Goal: Task Accomplishment & Management: Use online tool/utility

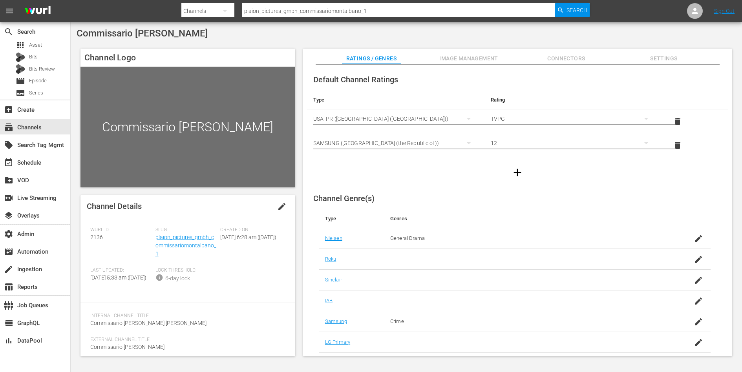
click at [298, 218] on div "Channel Logo Commissario Montalbano Channel Details edit Wurl ID: 2136 Slug: pl…" at bounding box center [406, 199] width 659 height 308
drag, startPoint x: 76, startPoint y: 34, endPoint x: 194, endPoint y: 36, distance: 118.1
click at [194, 36] on div "Commissario Montalbano" at bounding box center [406, 33] width 659 height 11
copy span "Commissario Montalbano"
click at [176, 242] on div "Slug: plaion_pictures_gmbh_commissariomontalbano_1" at bounding box center [187, 247] width 65 height 40
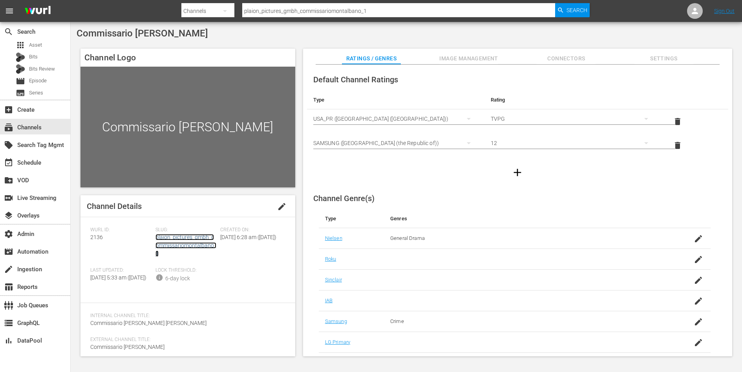
click at [178, 244] on link "plaion_pictures_gmbh_commissariomontalbano_1" at bounding box center [185, 245] width 61 height 23
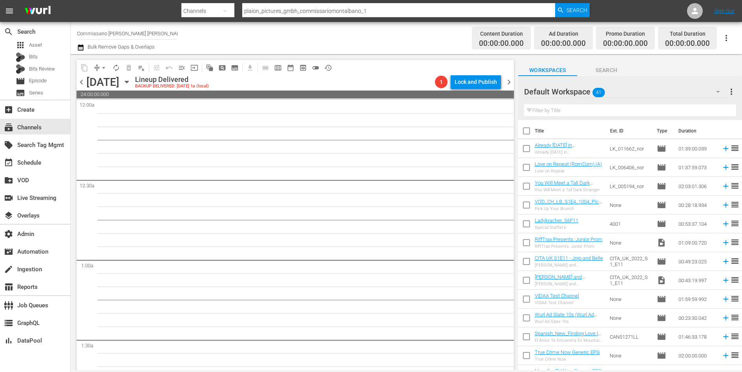
click at [301, 67] on span "preview_outlined" at bounding box center [303, 68] width 8 height 8
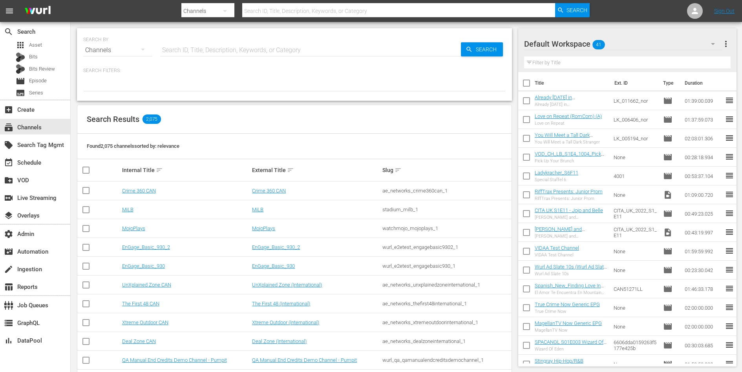
click at [206, 47] on input "text" at bounding box center [310, 50] width 301 height 19
type input "cupid"
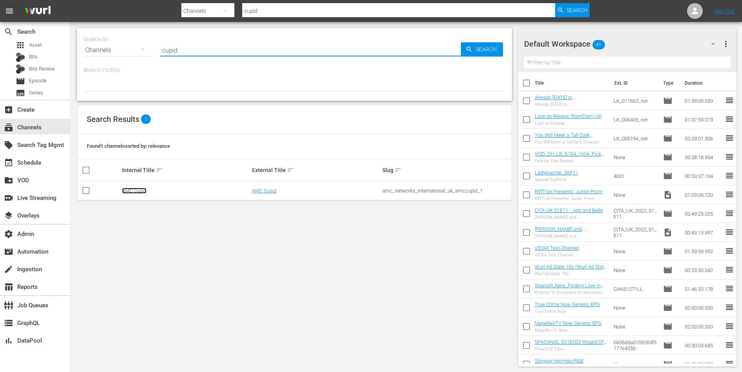
click at [133, 188] on link "AMC Cupid" at bounding box center [134, 191] width 24 height 6
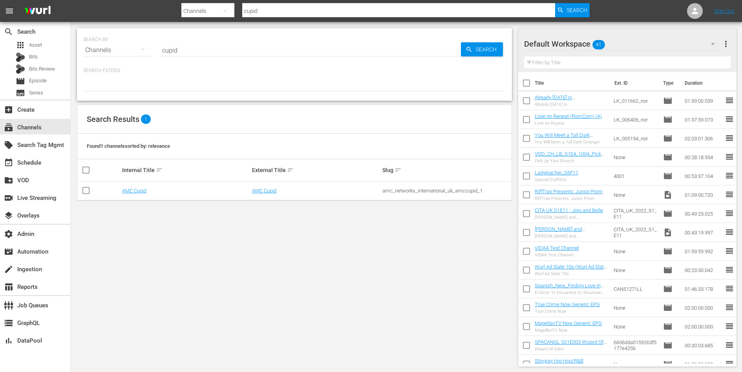
click at [238, 51] on input "cupid" at bounding box center [310, 50] width 301 height 19
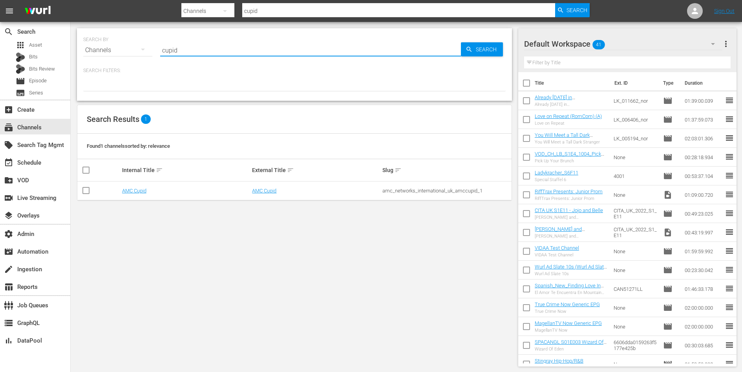
click at [238, 51] on input "cupid" at bounding box center [310, 50] width 301 height 19
type input "amc reality"
click at [257, 190] on link "AMC Reality" at bounding box center [265, 191] width 27 height 6
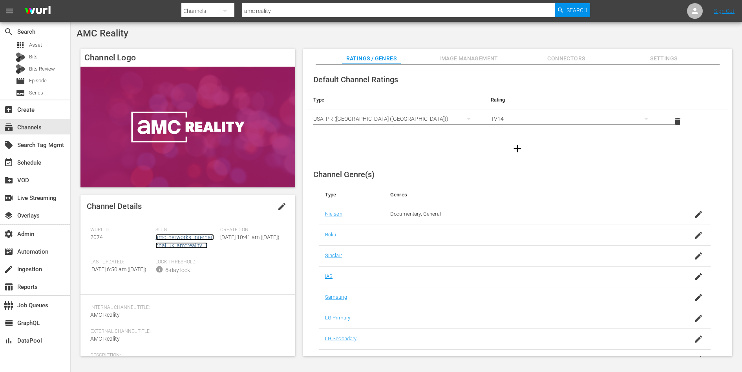
click at [182, 242] on link "amc_networks_international_uk_amcreality_1" at bounding box center [184, 241] width 58 height 15
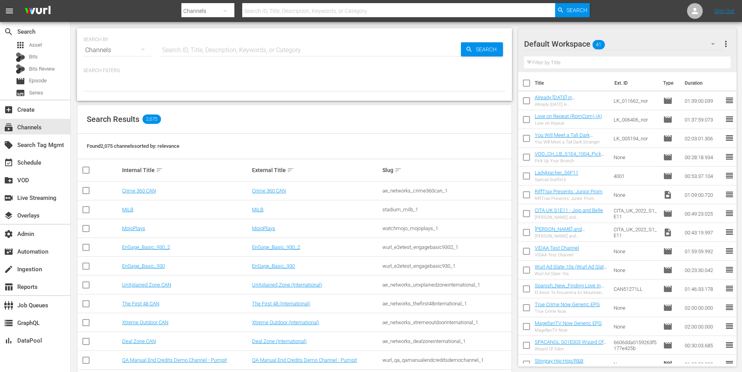
click at [240, 43] on input "text" at bounding box center [310, 50] width 301 height 19
type input "cupid"
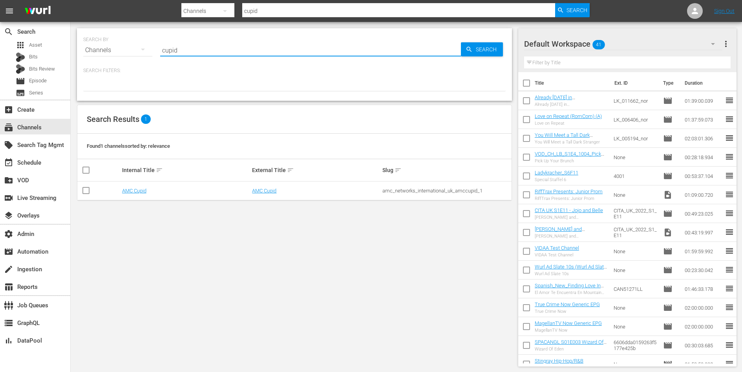
click at [137, 193] on td "AMC Cupid" at bounding box center [186, 191] width 130 height 19
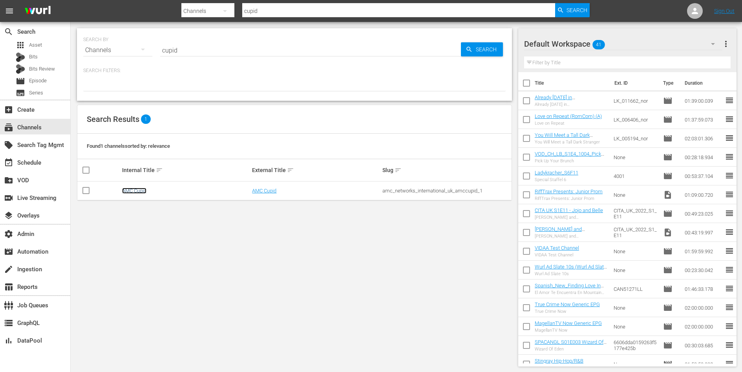
click at [137, 190] on link "AMC Cupid" at bounding box center [134, 191] width 24 height 6
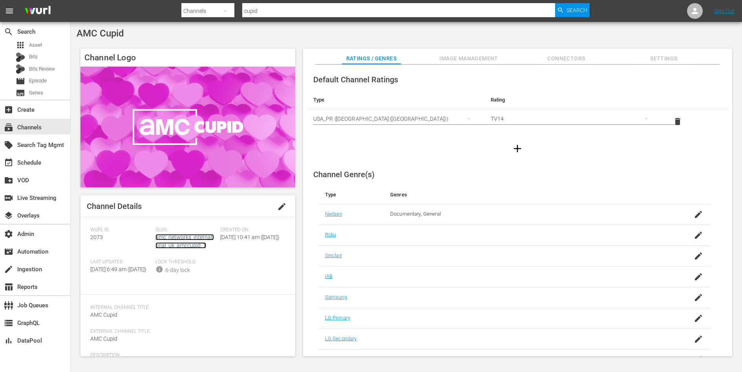
click at [178, 243] on link "amc_networks_international_uk_amccupid_1" at bounding box center [184, 241] width 58 height 15
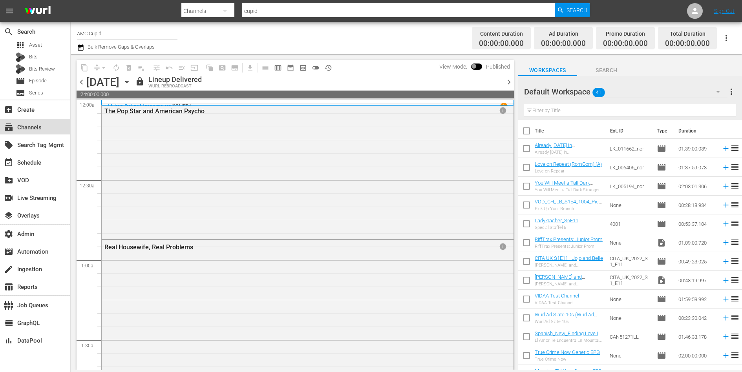
click at [33, 123] on div "subscriptions Channels" at bounding box center [22, 126] width 44 height 7
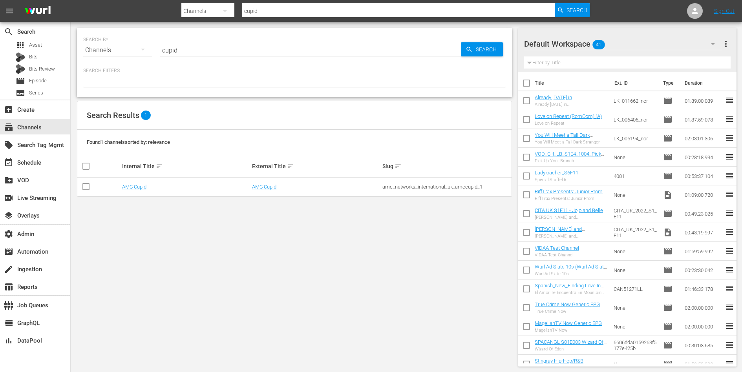
click at [396, 187] on div "amc_networks_international_uk_amccupid_1" at bounding box center [446, 187] width 128 height 6
copy div "amc_networks_international_uk_amccupid_1"
click at [144, 187] on link "AMC Cupid" at bounding box center [134, 187] width 24 height 6
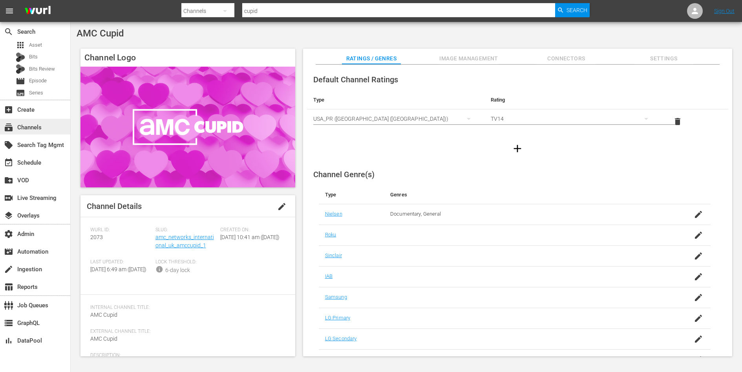
click at [38, 126] on div "subscriptions Channels" at bounding box center [22, 126] width 44 height 7
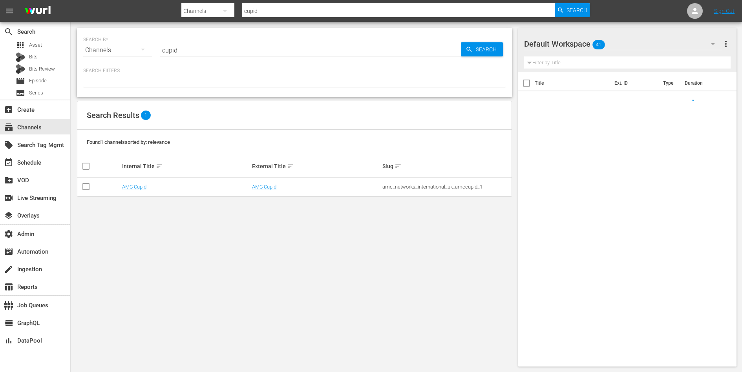
click at [177, 51] on input "cupid" at bounding box center [310, 50] width 301 height 19
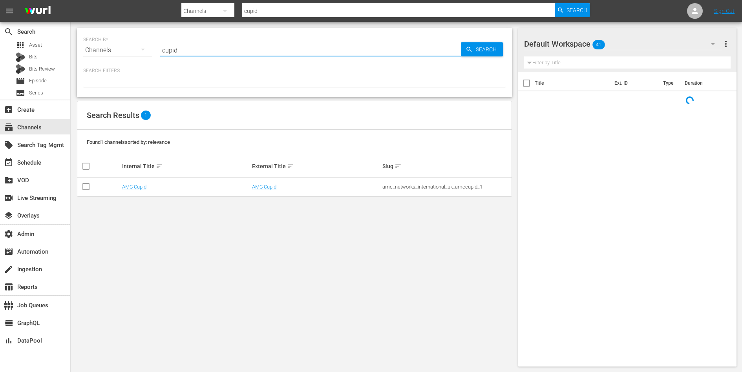
click at [177, 51] on input "cupid" at bounding box center [310, 50] width 301 height 19
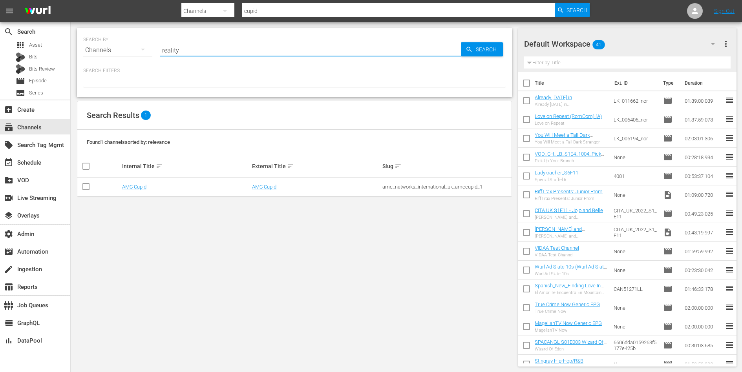
type input "reality"
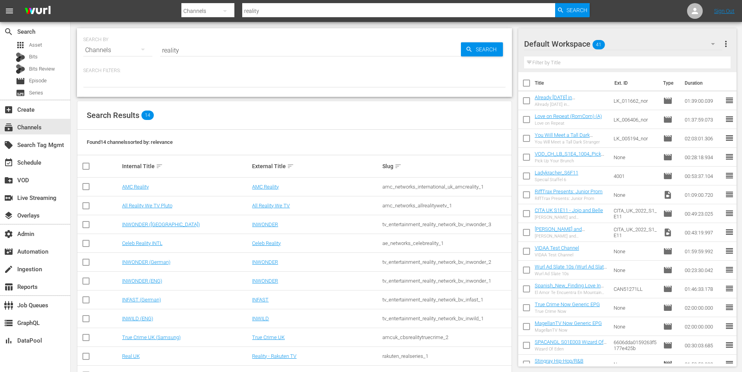
click at [399, 185] on div "amc_networks_international_uk_amcreality_1" at bounding box center [446, 187] width 128 height 6
copy div "amc_networks_international_uk_amcreality_1"
click at [144, 186] on link "AMC Reality" at bounding box center [135, 187] width 27 height 6
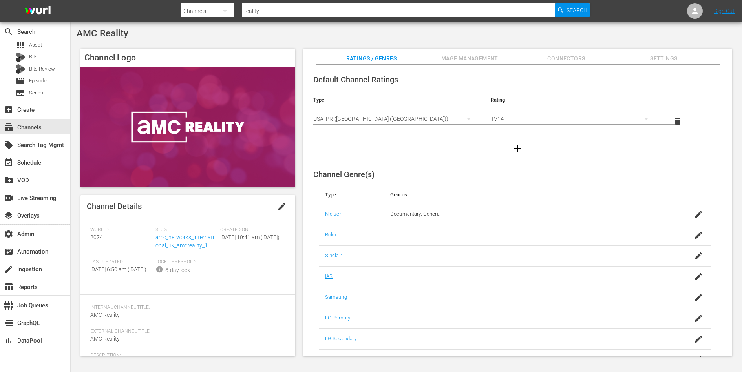
scroll to position [18, 0]
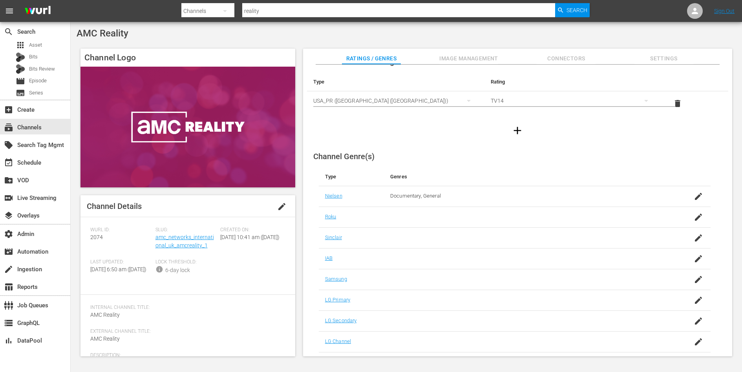
click at [517, 128] on icon "button" at bounding box center [517, 130] width 13 height 13
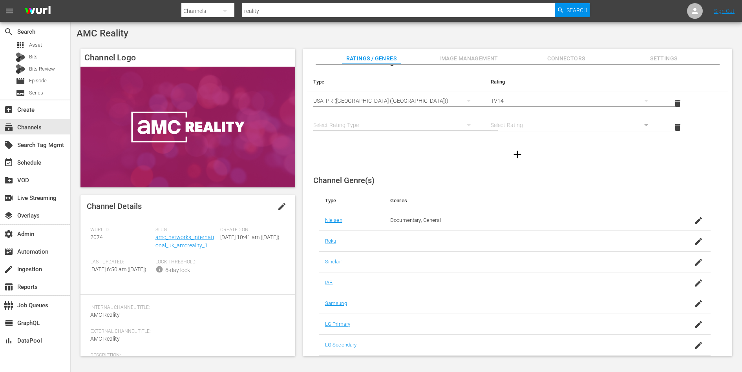
click at [424, 120] on div "simple table" at bounding box center [395, 125] width 165 height 22
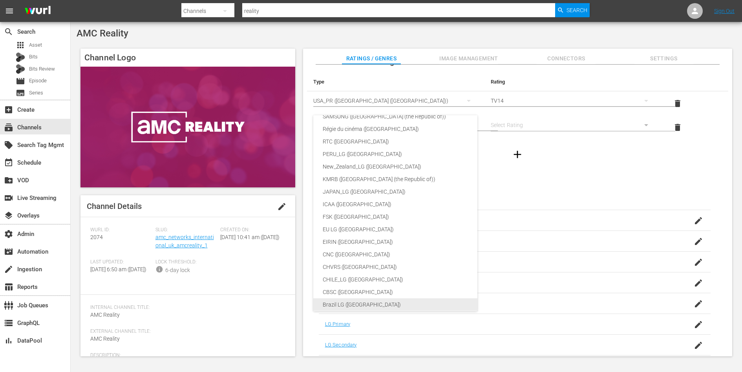
scroll to position [0, 0]
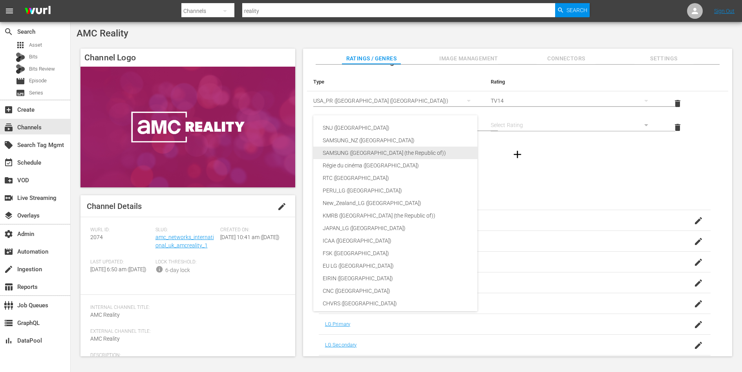
click at [389, 155] on div "SAMSUNG ([GEOGRAPHIC_DATA] (the Republic of))" at bounding box center [419, 153] width 193 height 13
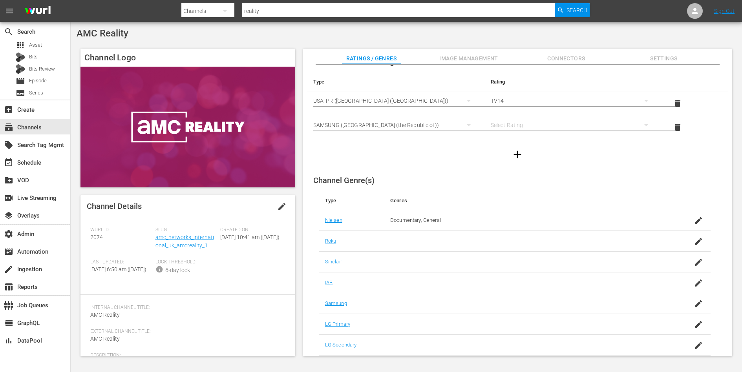
click at [526, 128] on div "simple table" at bounding box center [572, 125] width 165 height 22
click at [509, 296] on div "12" at bounding box center [571, 299] width 145 height 13
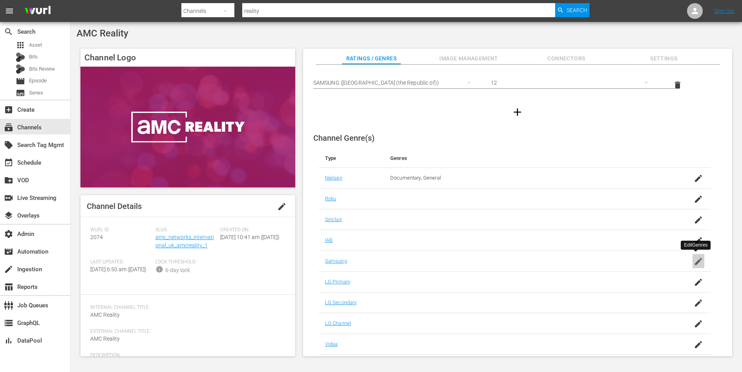
click at [694, 257] on icon "button" at bounding box center [697, 261] width 9 height 9
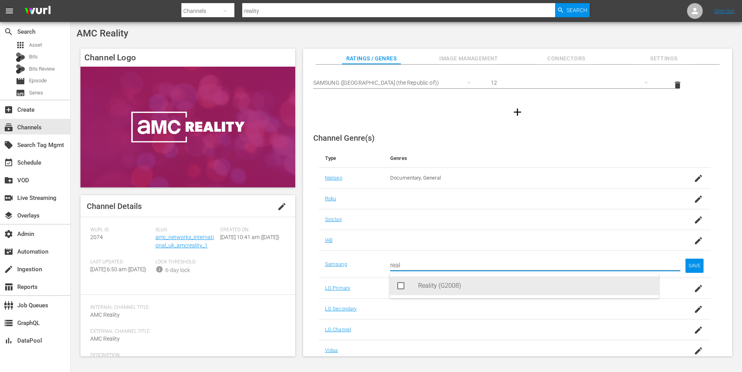
click at [472, 286] on div "Reality (G2008)" at bounding box center [535, 286] width 234 height 19
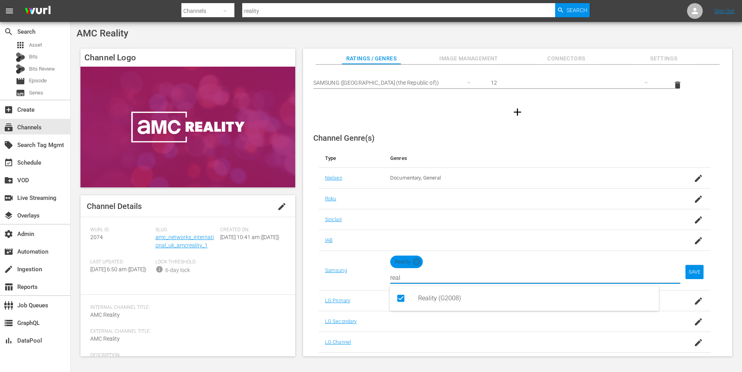
type input "real"
click at [694, 269] on div "SAVE" at bounding box center [694, 272] width 18 height 14
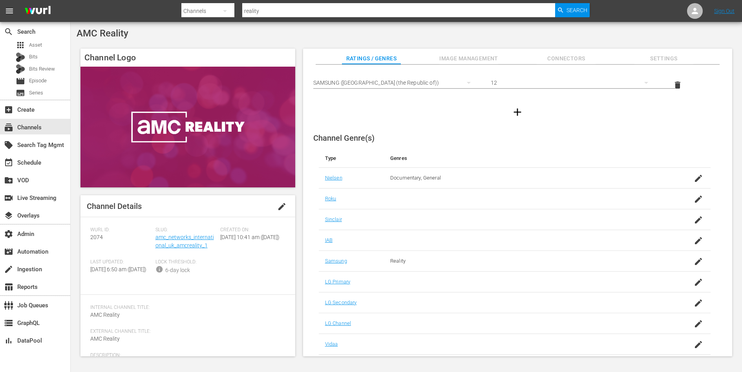
click at [279, 11] on input "reality" at bounding box center [398, 11] width 313 height 19
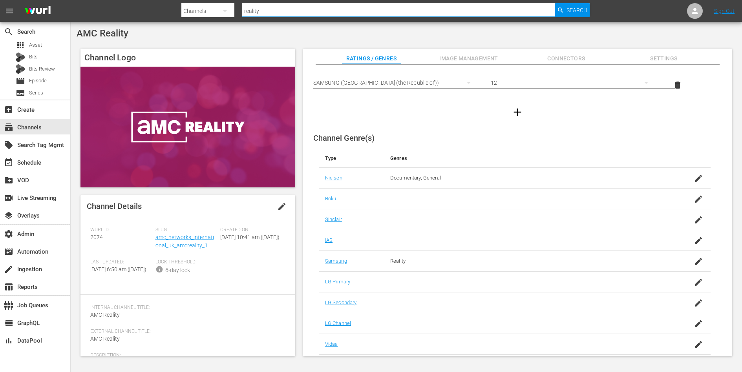
click at [279, 11] on input "reality" at bounding box center [398, 11] width 313 height 19
type input "c"
type input "cupid"
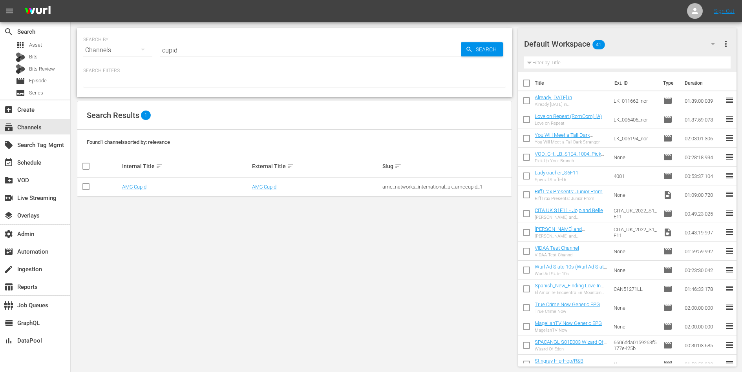
click at [135, 182] on td "AMC Cupid" at bounding box center [186, 187] width 130 height 19
click at [135, 184] on link "AMC Cupid" at bounding box center [134, 187] width 24 height 6
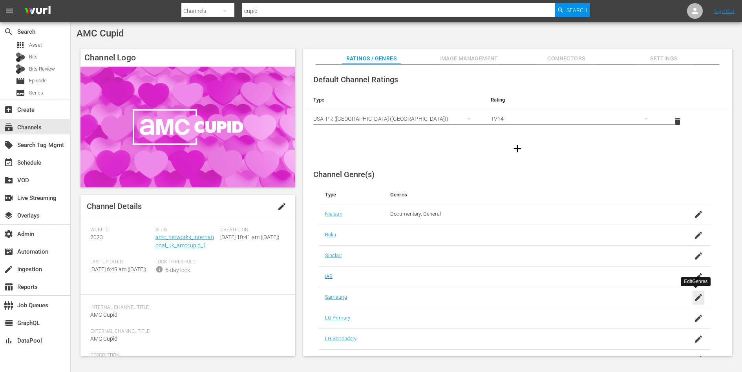
click at [696, 298] on icon "button" at bounding box center [697, 297] width 9 height 9
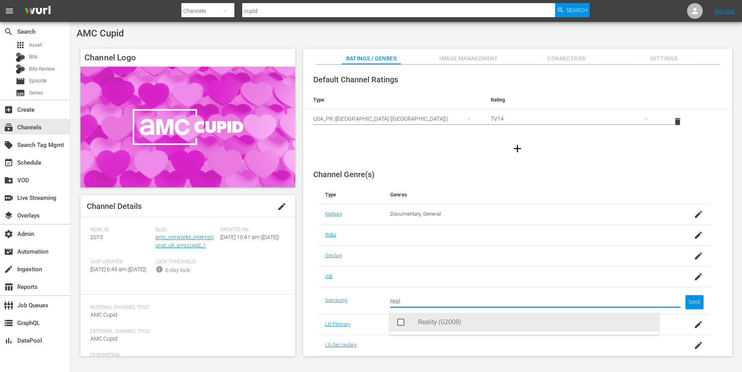
click at [572, 323] on div "Reality (G2008)" at bounding box center [535, 322] width 234 height 19
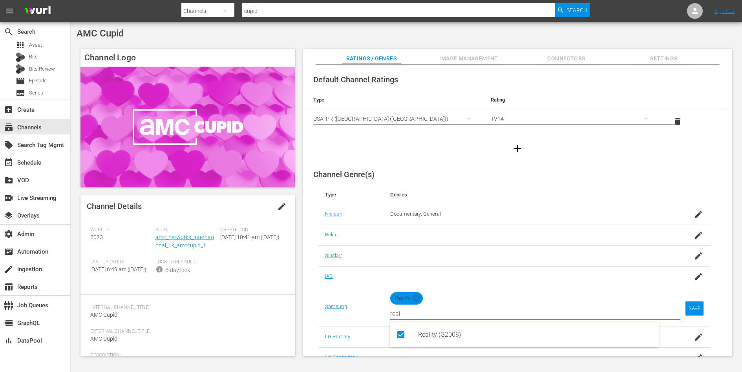
type input "real"
click at [694, 304] on div "SAVE" at bounding box center [694, 309] width 18 height 14
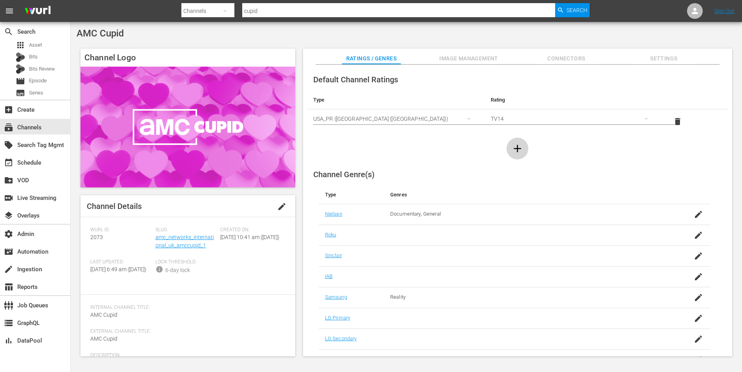
click at [516, 143] on icon "button" at bounding box center [517, 148] width 13 height 13
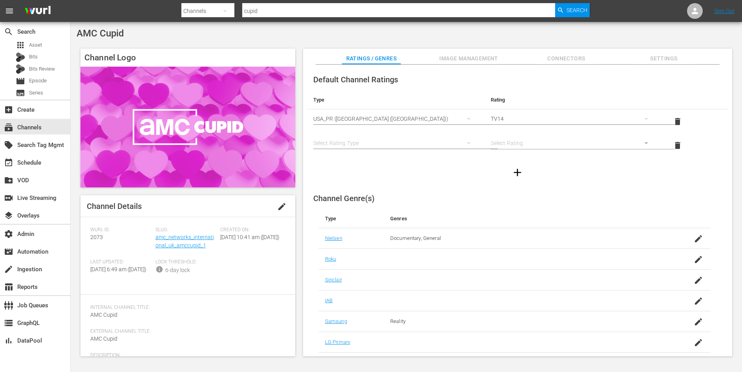
click at [430, 140] on div "simple table" at bounding box center [395, 143] width 165 height 22
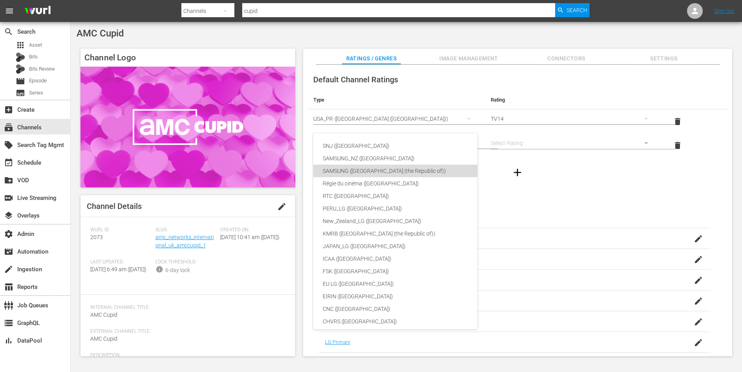
click at [400, 169] on div "SAMSUNG ([GEOGRAPHIC_DATA] (the Republic of))" at bounding box center [419, 171] width 193 height 13
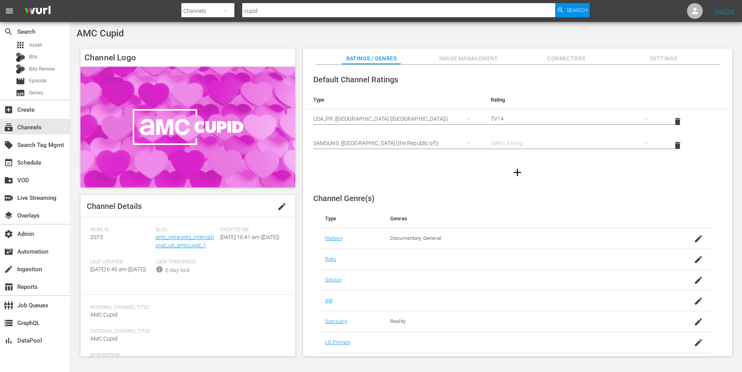
click at [511, 141] on div "simple table" at bounding box center [572, 143] width 165 height 22
click at [507, 241] on div "12" at bounding box center [571, 242] width 145 height 13
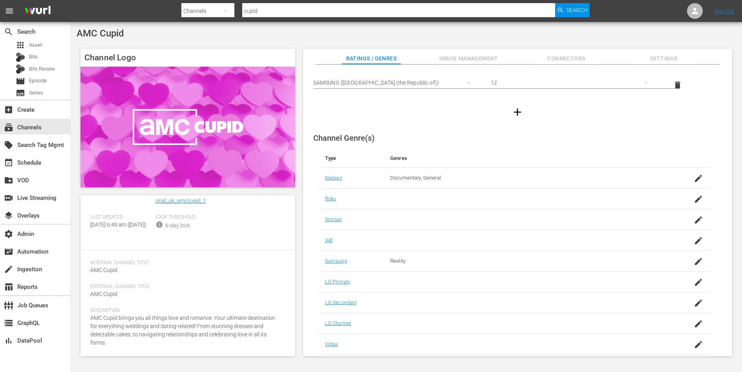
scroll to position [0, 0]
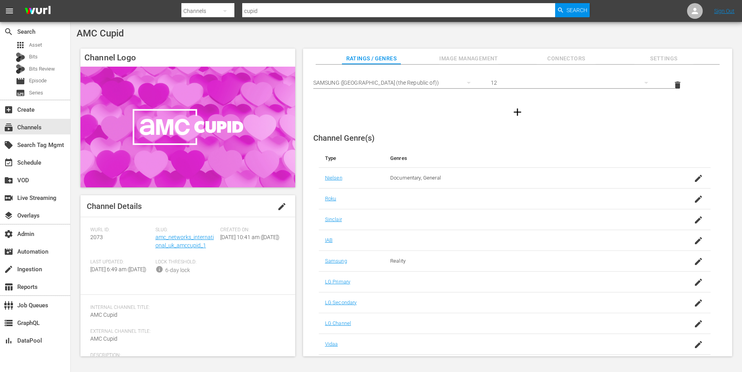
click at [473, 59] on span "Image Management" at bounding box center [468, 59] width 59 height 10
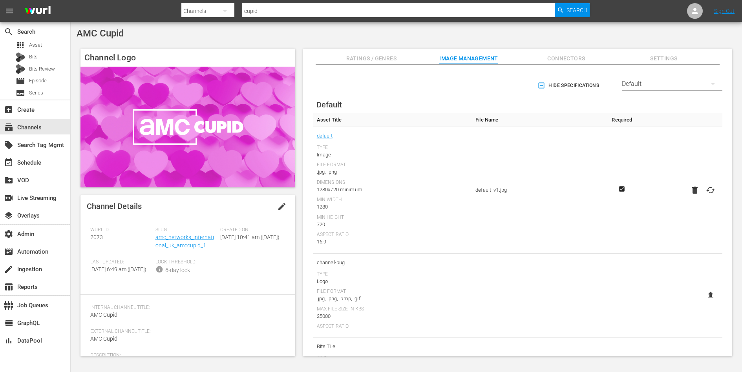
click at [193, 242] on div "Slug: amc_networks_international_uk_amccupid_1" at bounding box center [187, 243] width 65 height 32
click at [191, 246] on link "amc_networks_international_uk_amccupid_1" at bounding box center [184, 241] width 58 height 15
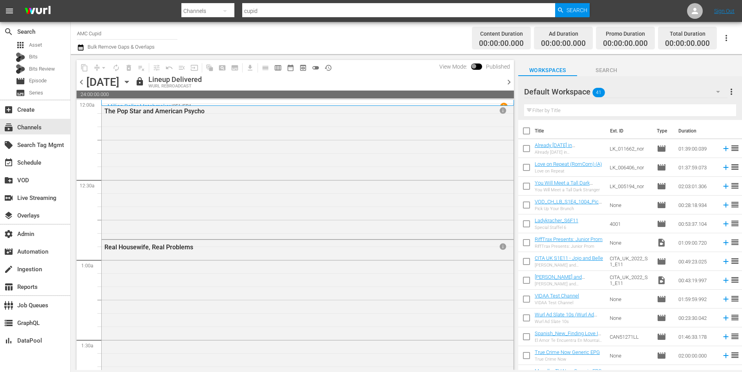
click at [305, 66] on span "preview_outlined" at bounding box center [303, 68] width 8 height 8
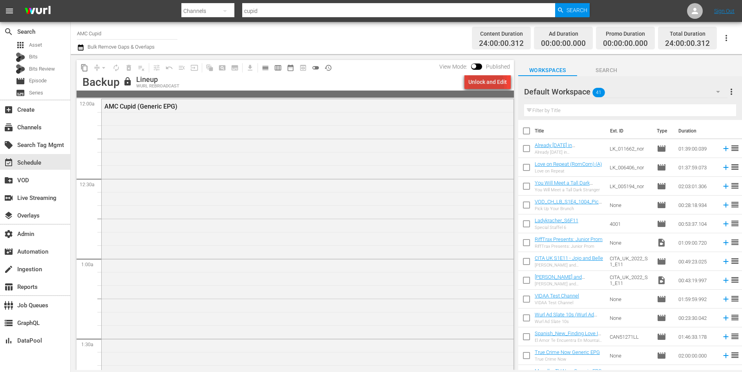
click at [472, 85] on div "Unlock and Edit" at bounding box center [487, 82] width 38 height 14
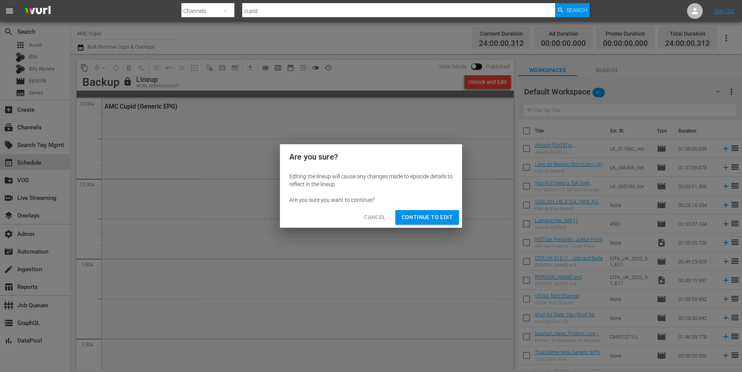
click at [421, 221] on span "Continue to Edit" at bounding box center [426, 218] width 51 height 10
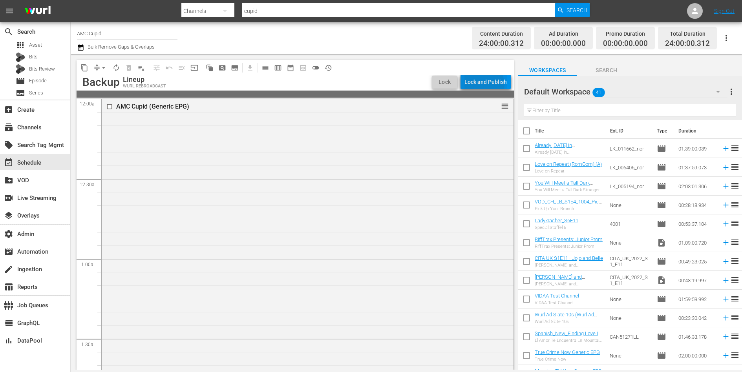
click at [482, 85] on div "Lock and Publish" at bounding box center [485, 82] width 42 height 14
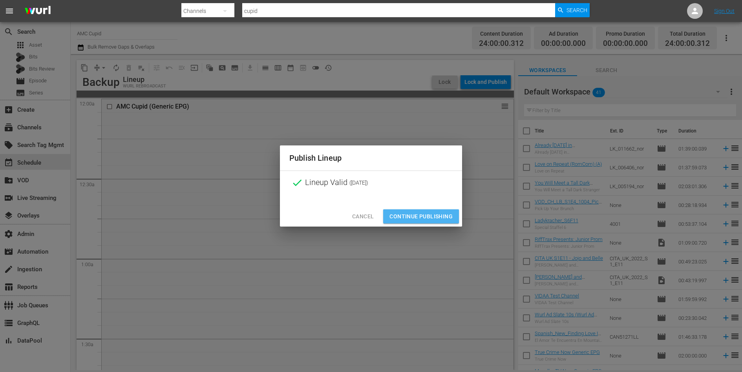
click at [428, 217] on span "Continue Publishing" at bounding box center [420, 217] width 63 height 10
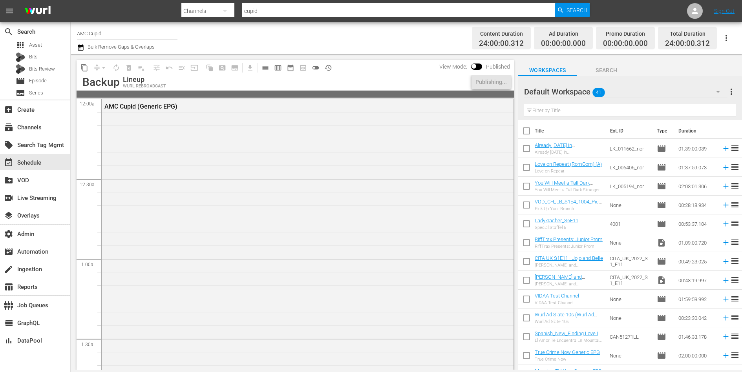
click at [128, 36] on input "AMC Cupid" at bounding box center [127, 33] width 100 height 19
click at [115, 54] on div "AMC Reality (2074 - amc_networks_international_uk_amcreality_1)" at bounding box center [184, 55] width 203 height 19
type input "AMC Reality (2074 - amc_networks_international_uk_amcreality_1)"
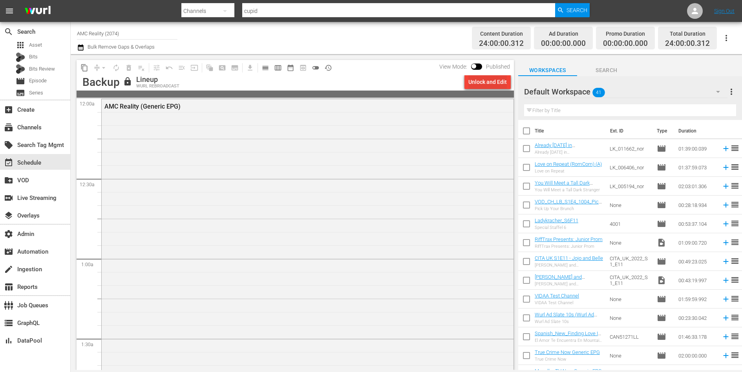
click at [483, 81] on div "Unlock and Edit" at bounding box center [487, 82] width 38 height 14
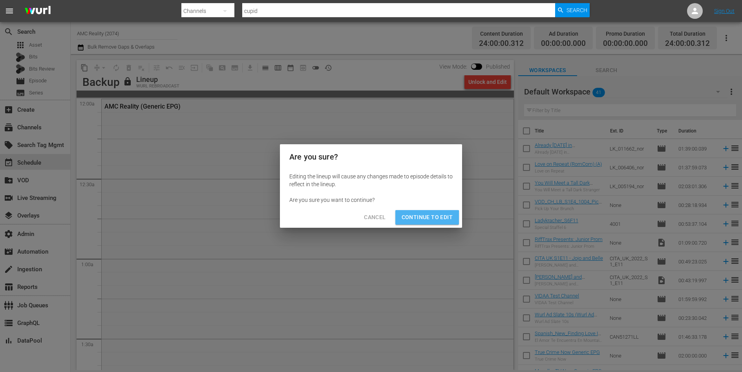
click at [424, 219] on span "Continue to Edit" at bounding box center [426, 218] width 51 height 10
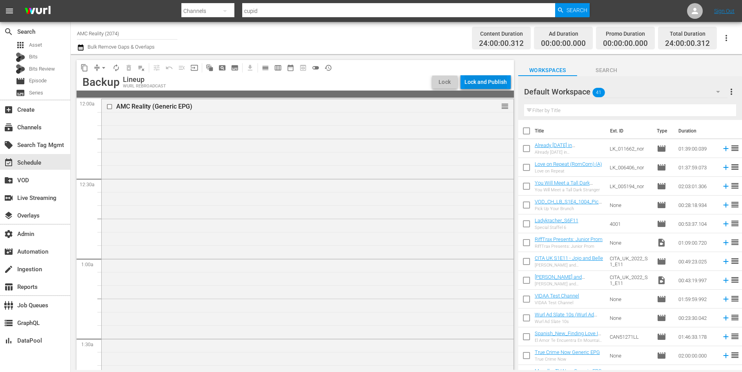
click at [490, 85] on div "Lock and Publish" at bounding box center [485, 82] width 42 height 14
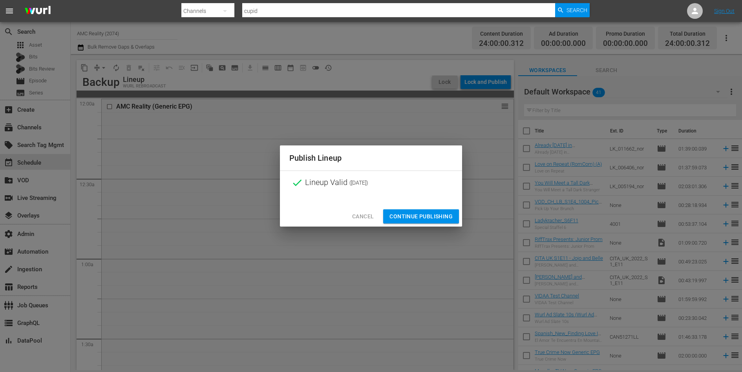
click at [419, 219] on span "Continue Publishing" at bounding box center [420, 217] width 63 height 10
